Goal: Task Accomplishment & Management: Use online tool/utility

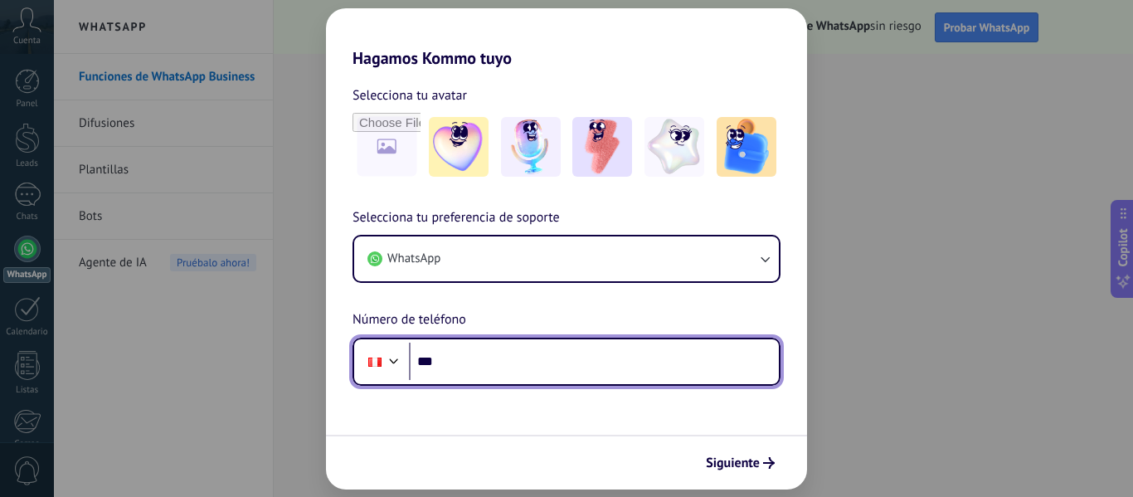
click at [480, 360] on input "***" at bounding box center [594, 361] width 370 height 38
type input "**********"
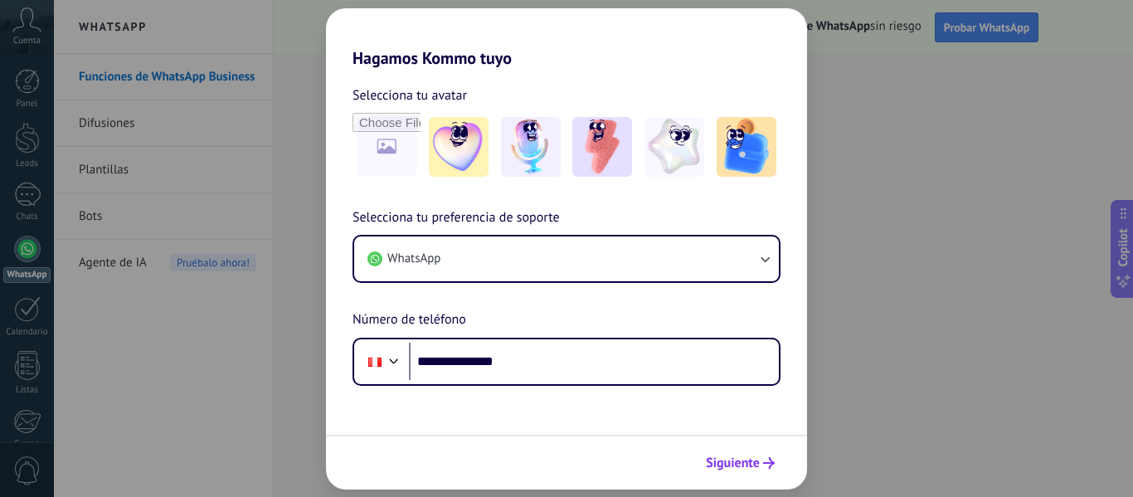
click at [750, 461] on span "Siguiente" at bounding box center [733, 463] width 54 height 12
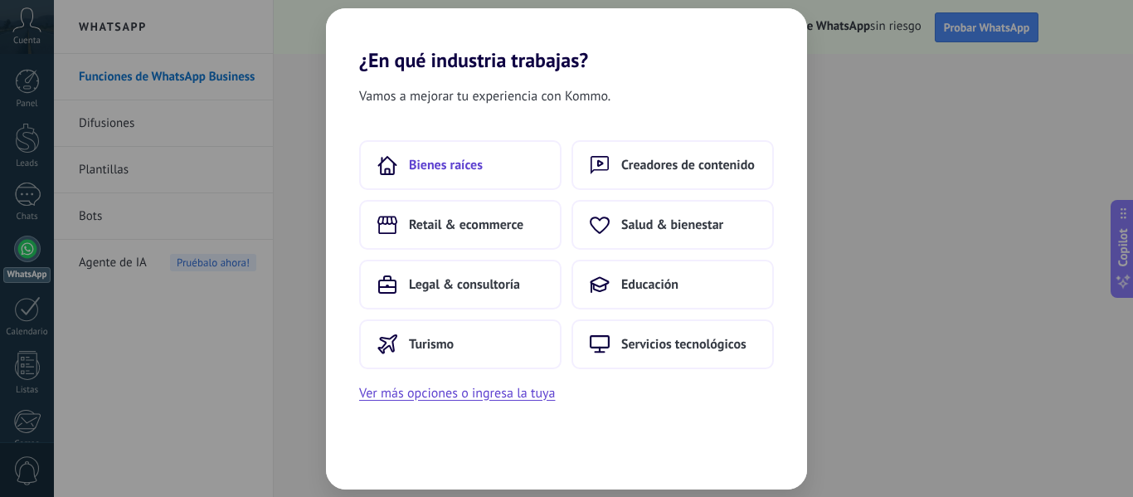
click at [422, 171] on span "Bienes raíces" at bounding box center [446, 165] width 74 height 17
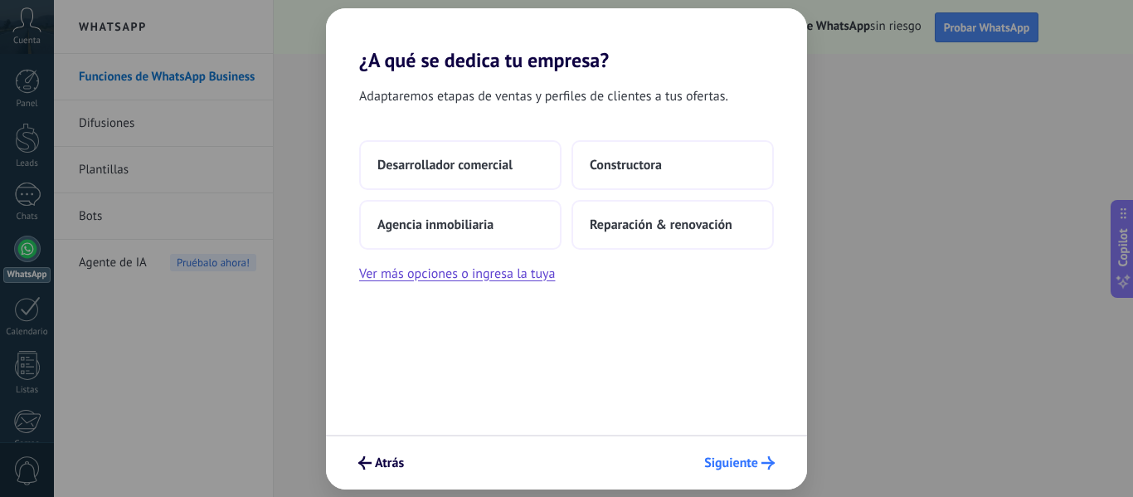
click at [736, 462] on span "Siguiente" at bounding box center [731, 463] width 54 height 12
click at [457, 173] on button "Desarrollador comercial" at bounding box center [460, 165] width 202 height 50
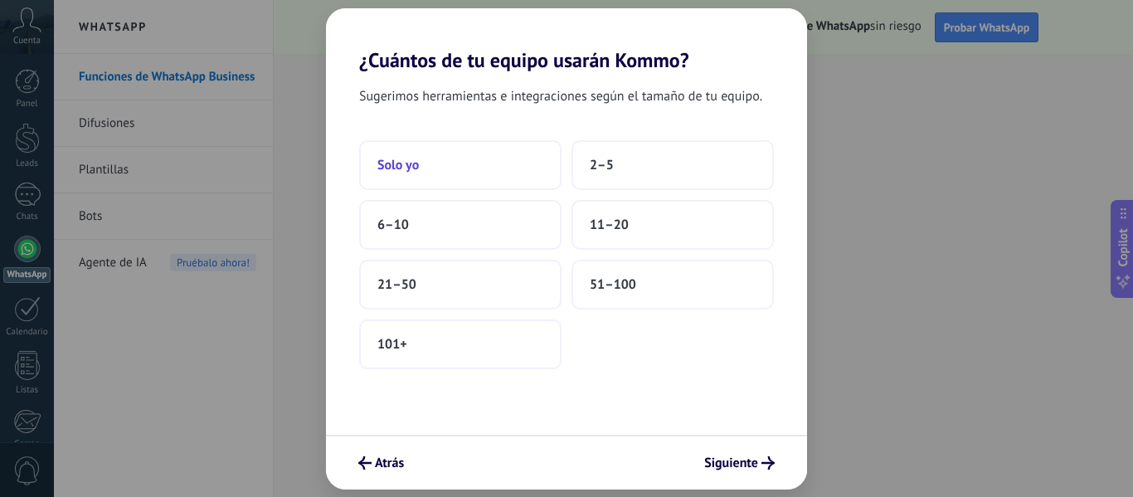
click at [438, 172] on button "Solo yo" at bounding box center [460, 165] width 202 height 50
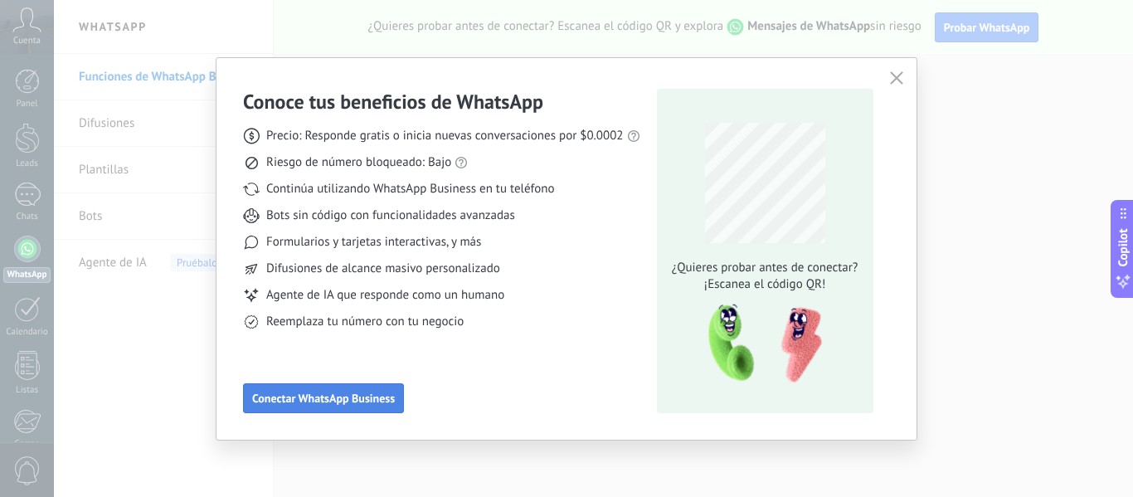
click at [304, 397] on span "Conectar WhatsApp Business" at bounding box center [323, 398] width 143 height 12
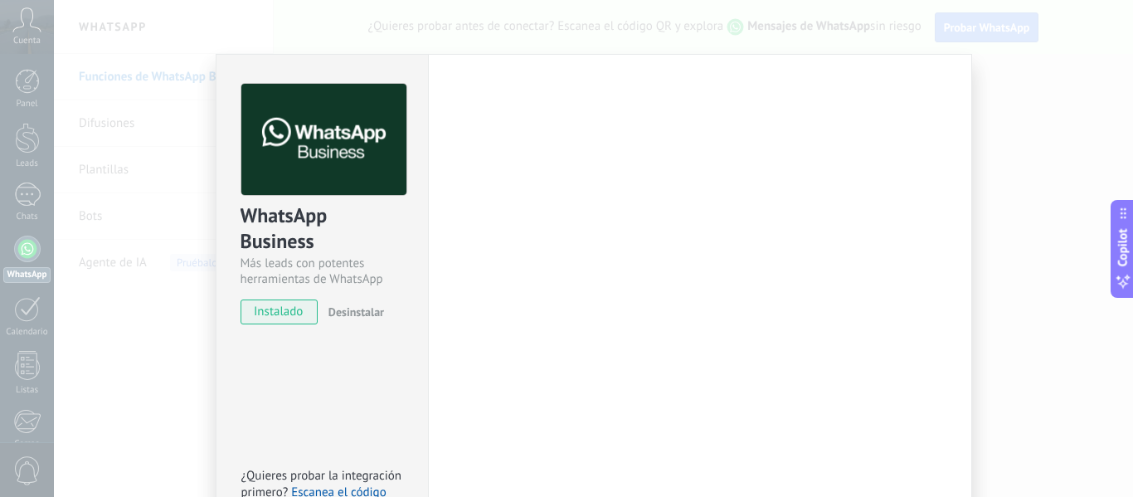
drag, startPoint x: 589, startPoint y: 92, endPoint x: 598, endPoint y: 57, distance: 36.0
click at [598, 57] on div "Configuraciones Autorizaciones This tab logs the users who have granted integra…" at bounding box center [700, 300] width 544 height 493
click at [279, 313] on span "instalado" at bounding box center [278, 311] width 75 height 25
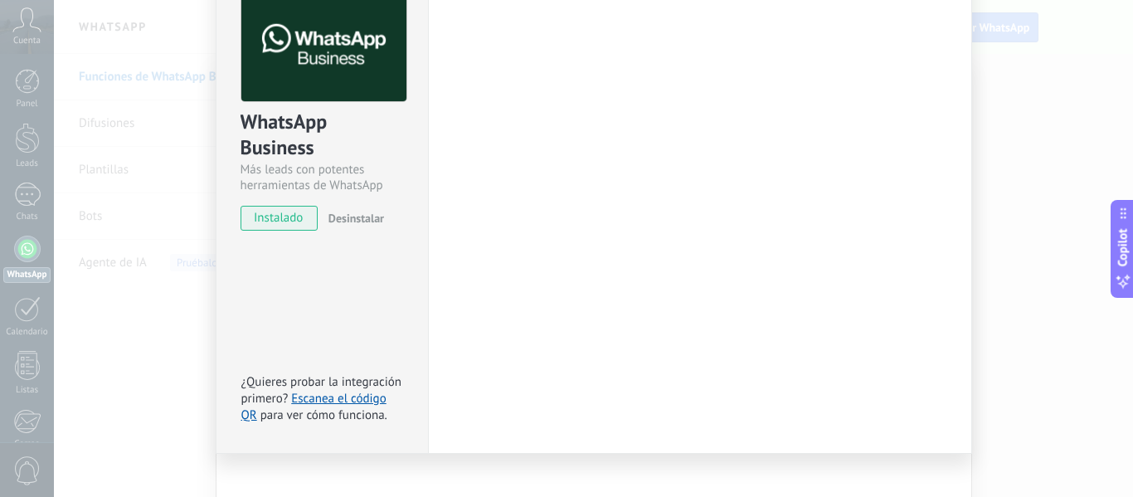
scroll to position [113, 0]
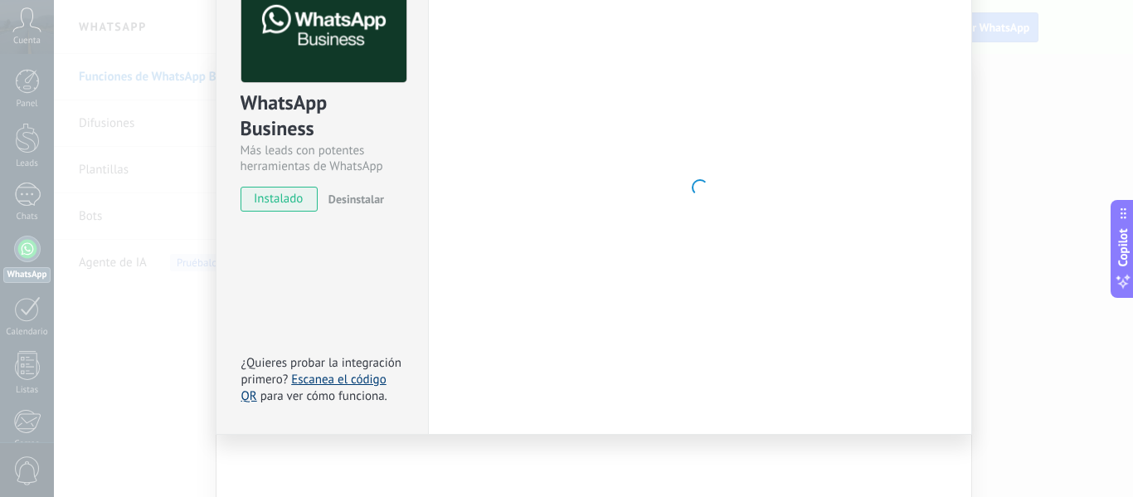
click at [333, 382] on link "Escanea el código QR" at bounding box center [313, 388] width 145 height 32
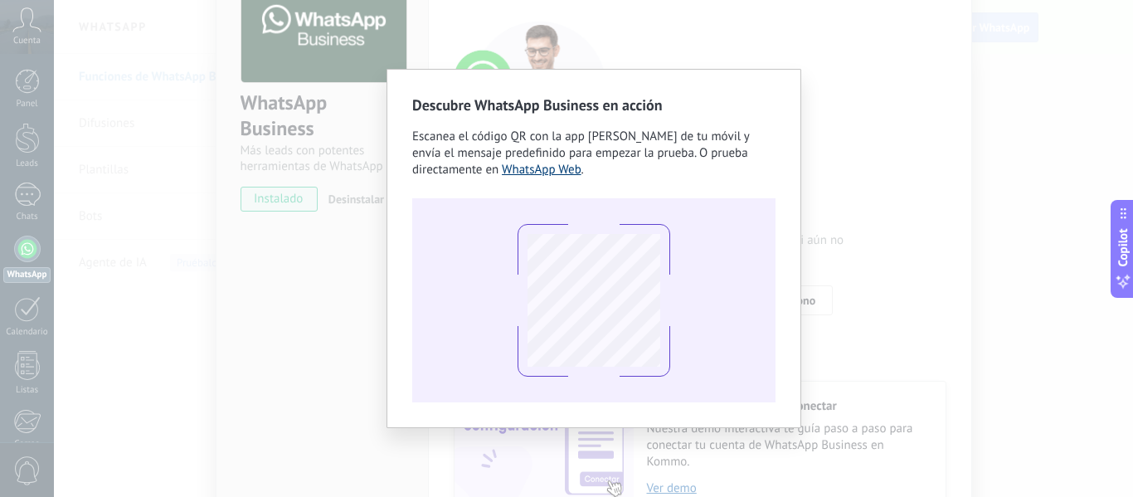
click at [567, 172] on link "WhatsApp Web" at bounding box center [542, 170] width 80 height 16
